Goal: Transaction & Acquisition: Purchase product/service

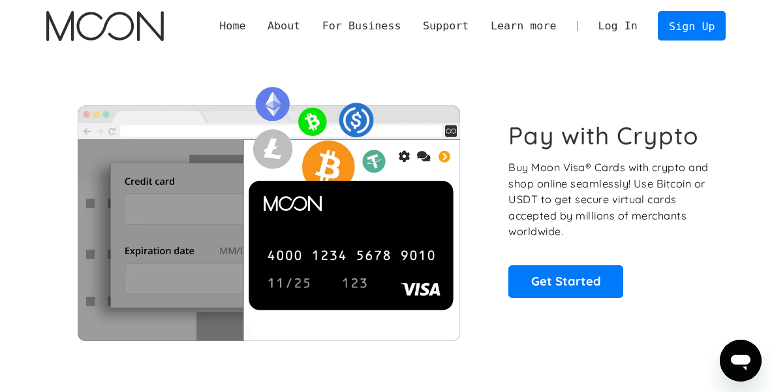
click at [620, 29] on link "Log In" at bounding box center [618, 26] width 61 height 28
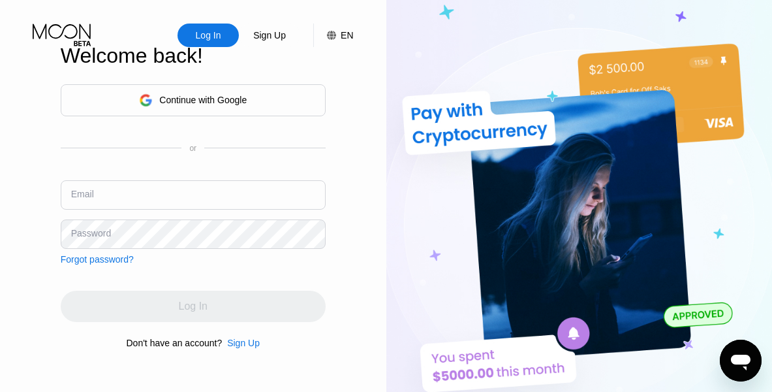
click at [158, 190] on input "text" at bounding box center [193, 194] width 265 height 29
click at [160, 193] on input "text" at bounding box center [193, 194] width 265 height 29
click at [1, 279] on div "Log In Sign Up EN Language English Save Welcome back! Continue with Google or E…" at bounding box center [193, 215] width 387 height 431
click at [130, 193] on input "text" at bounding box center [193, 194] width 265 height 29
paste input "151617@gmx.com"
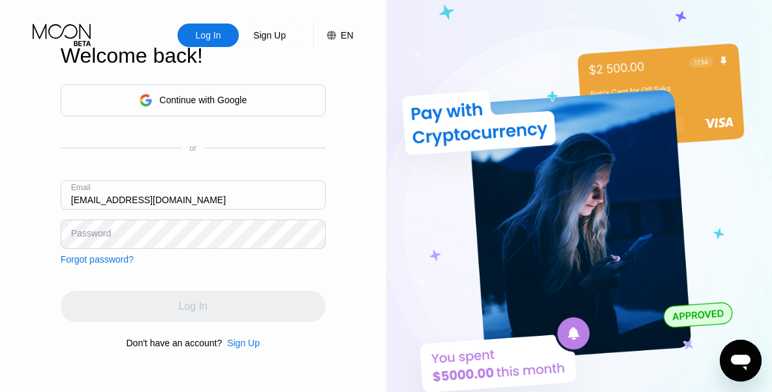
type input "151617@gmx.com"
click at [20, 256] on div "Log In Sign Up EN Language English Save Welcome back! Continue with Google or E…" at bounding box center [193, 215] width 387 height 431
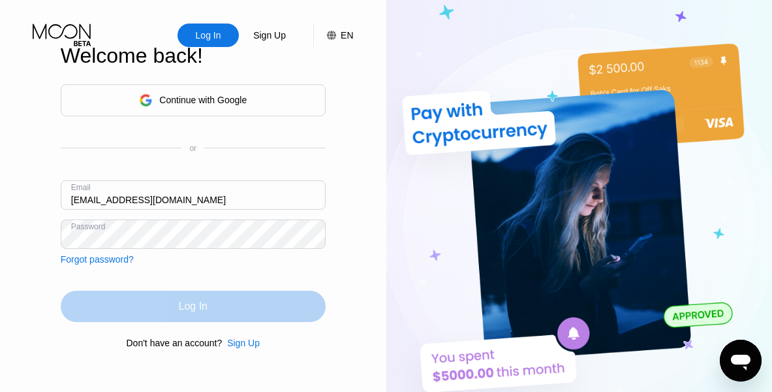
click at [194, 310] on div "Log In" at bounding box center [193, 306] width 29 height 13
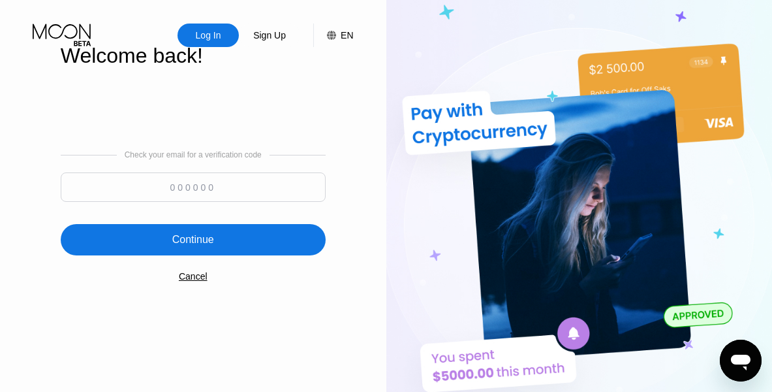
click at [201, 185] on input at bounding box center [193, 186] width 265 height 29
type input "924569"
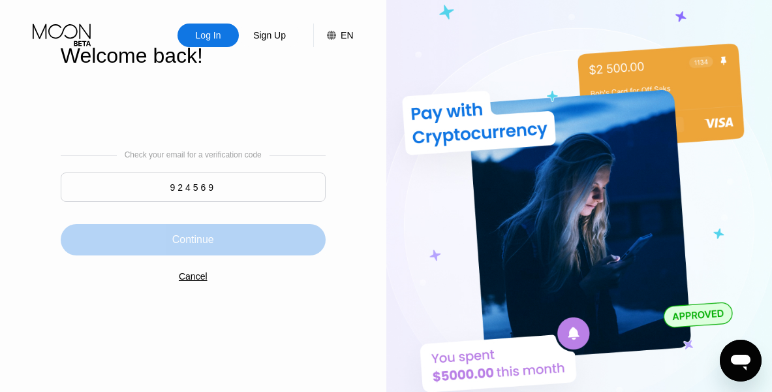
click at [206, 244] on div "Continue" at bounding box center [193, 239] width 42 height 13
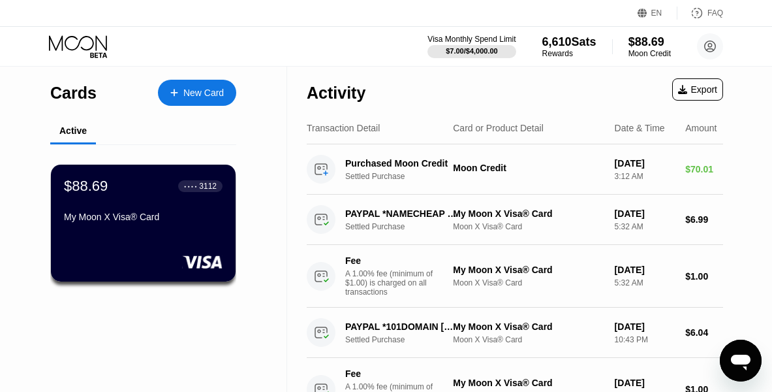
click at [203, 92] on div "New Card" at bounding box center [203, 92] width 40 height 11
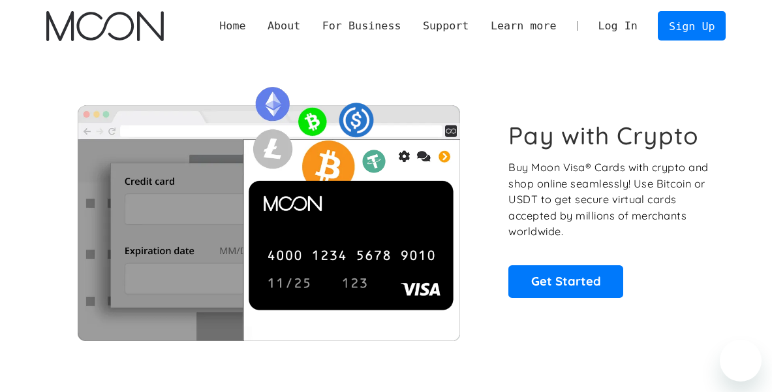
click at [624, 29] on link "Log In" at bounding box center [618, 26] width 61 height 28
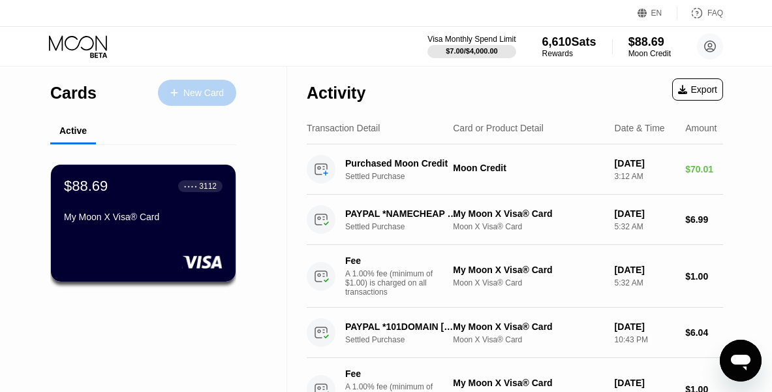
click at [195, 93] on div "New Card" at bounding box center [203, 92] width 40 height 11
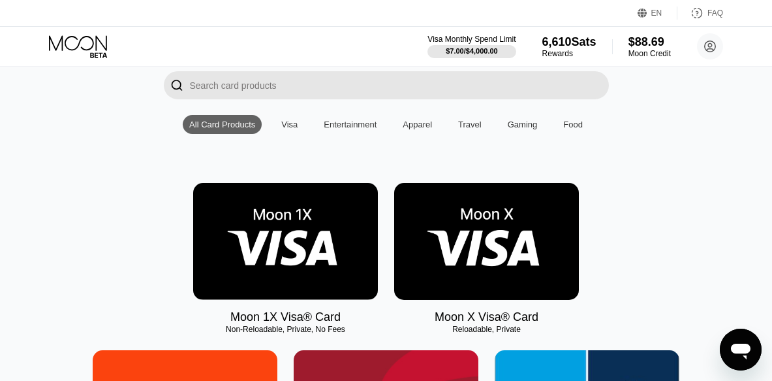
scroll to position [174, 0]
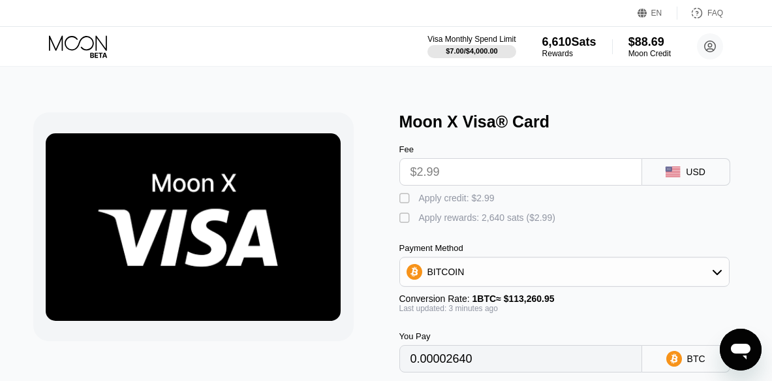
click at [408, 225] on div "" at bounding box center [406, 218] width 13 height 13
type input "0"
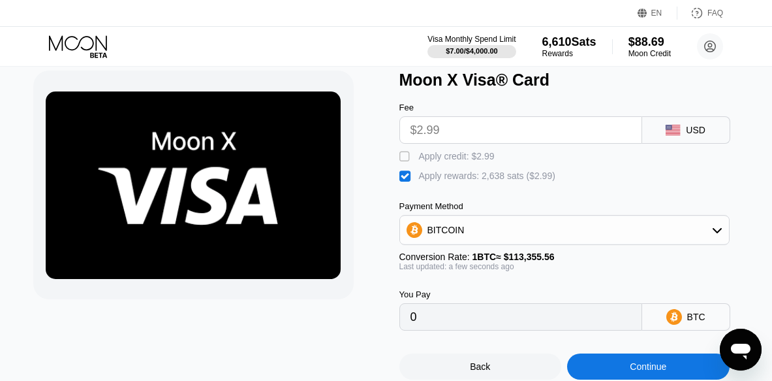
scroll to position [82, 0]
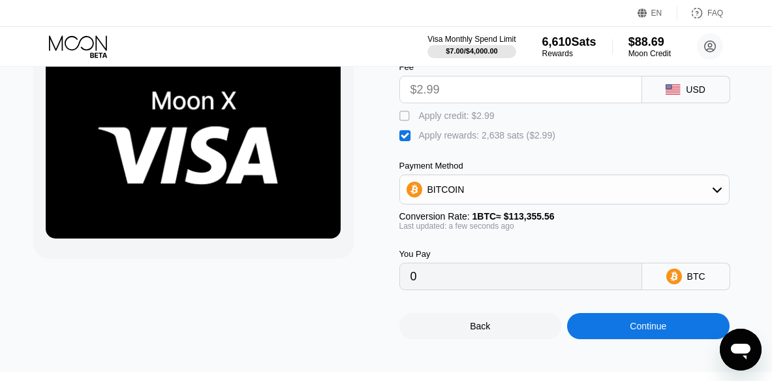
click at [635, 331] on div "Continue" at bounding box center [648, 326] width 37 height 10
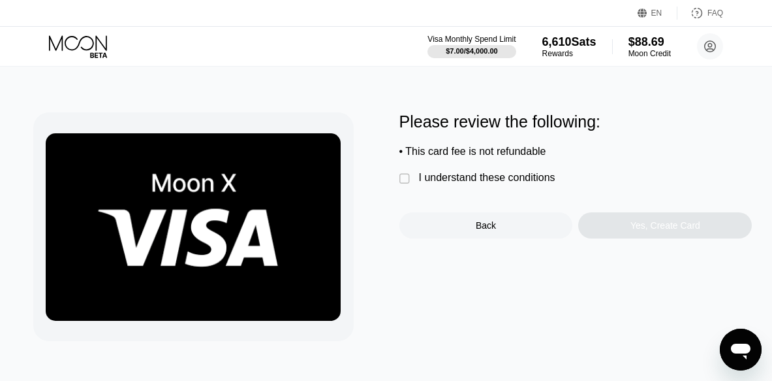
click at [403, 182] on div "" at bounding box center [406, 178] width 13 height 13
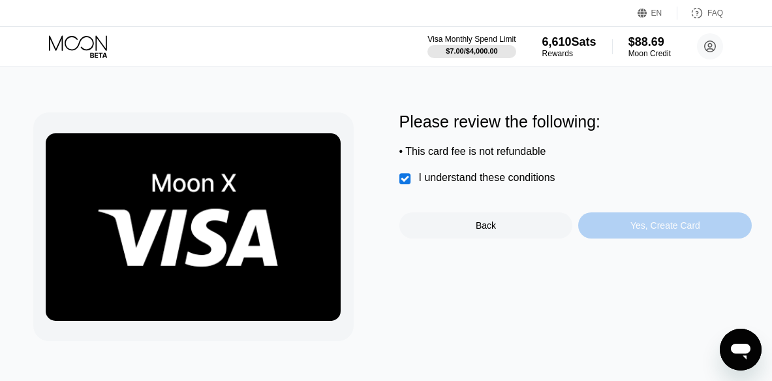
click at [657, 230] on div "Yes, Create Card" at bounding box center [666, 225] width 70 height 10
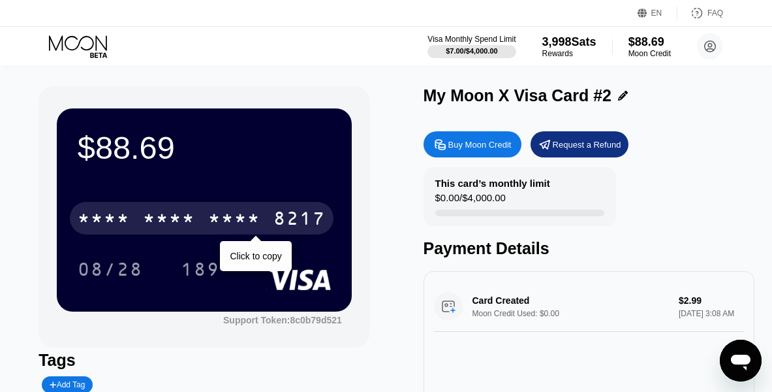
click at [242, 218] on div "* * * *" at bounding box center [234, 220] width 52 height 21
click at [259, 229] on div "2408" at bounding box center [234, 220] width 52 height 21
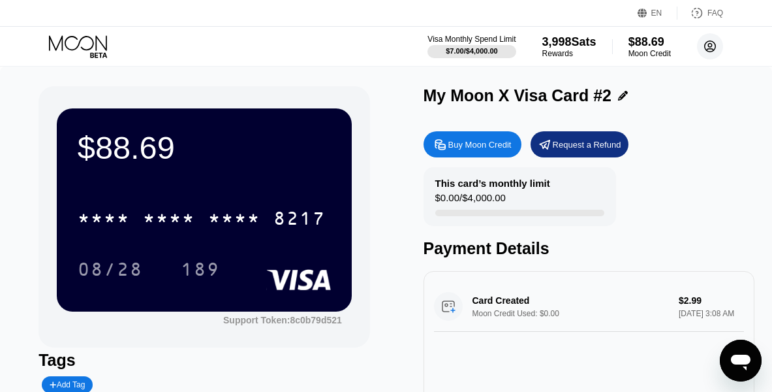
click at [710, 50] on circle at bounding box center [710, 46] width 26 height 26
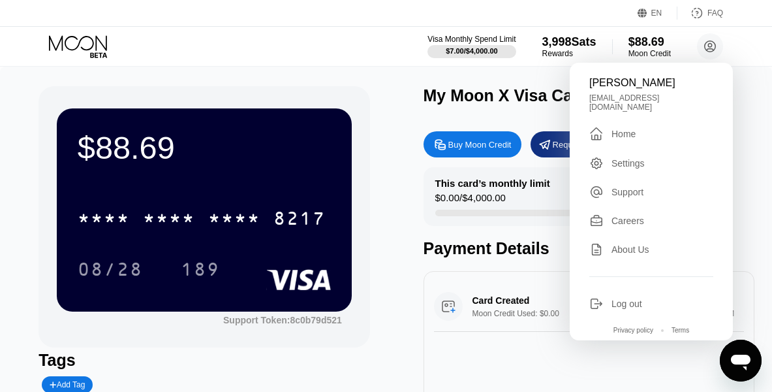
click at [630, 129] on div "Home" at bounding box center [624, 134] width 24 height 10
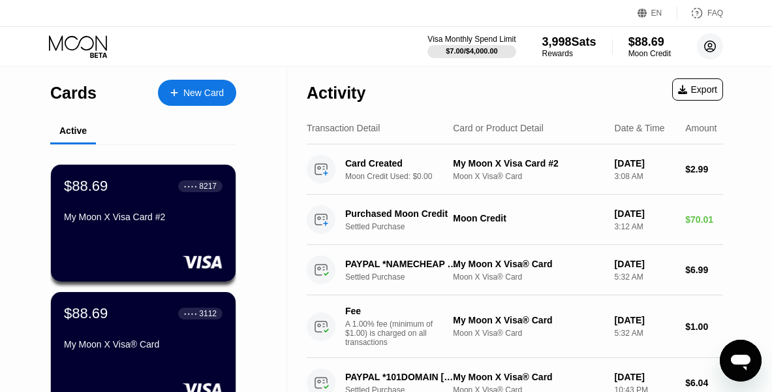
click at [714, 49] on circle at bounding box center [710, 46] width 26 height 26
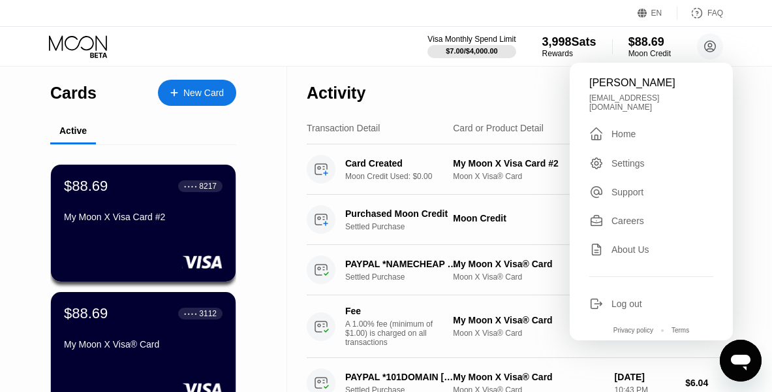
click at [636, 300] on div "Log out" at bounding box center [627, 303] width 31 height 10
